Goal: Find specific page/section: Find specific page/section

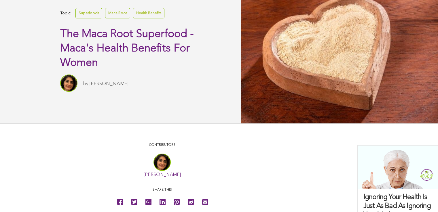
scroll to position [116, 0]
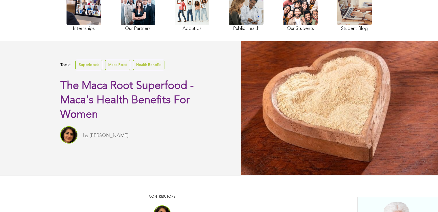
click at [259, 66] on div at bounding box center [339, 108] width 197 height 134
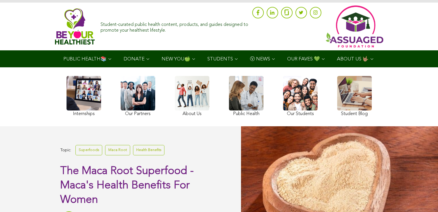
scroll to position [0, 0]
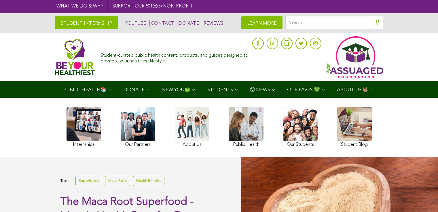
click at [149, 22] on link "CONTACT" at bounding box center [161, 23] width 25 height 6
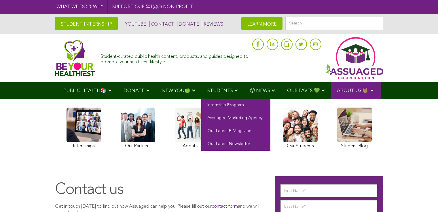
click at [207, 88] on span "STUDENTS" at bounding box center [220, 90] width 26 height 5
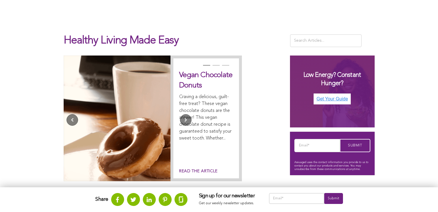
scroll to position [126, 0]
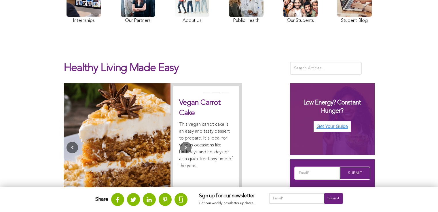
click at [247, 56] on div "Healthy Living Made Easy Previous Vegan Chocolate Donuts Craving a delicious, g…" at bounding box center [219, 132] width 438 height 196
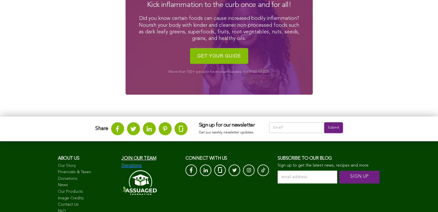
scroll to position [787, 0]
